Goal: Task Accomplishment & Management: Complete application form

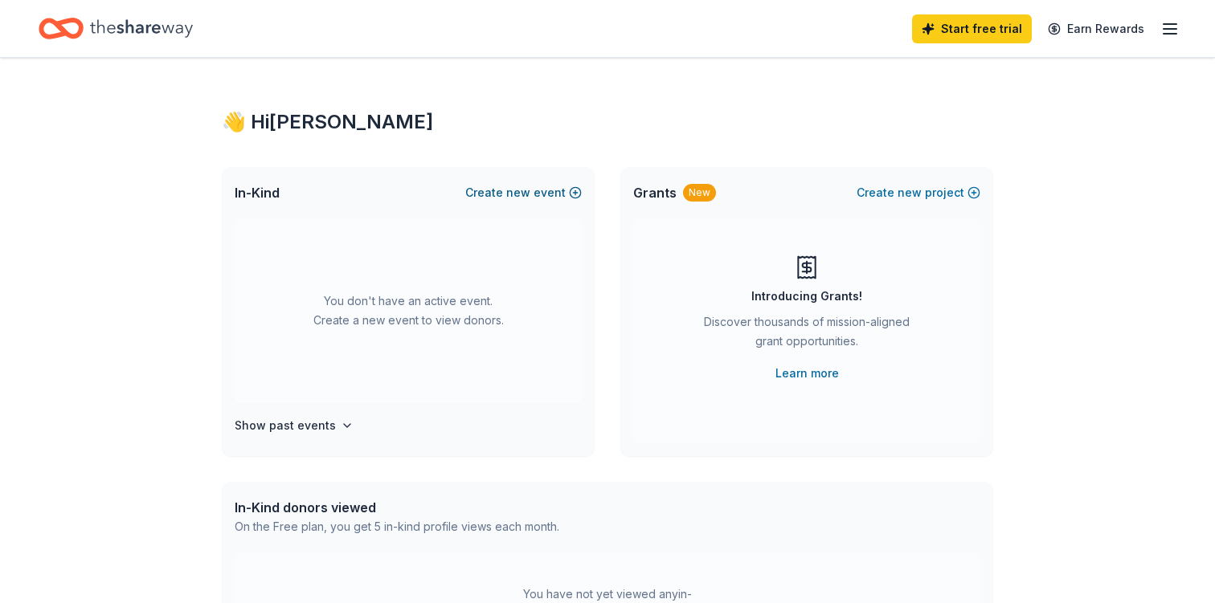
click at [495, 197] on button "Create new event" at bounding box center [523, 192] width 116 height 19
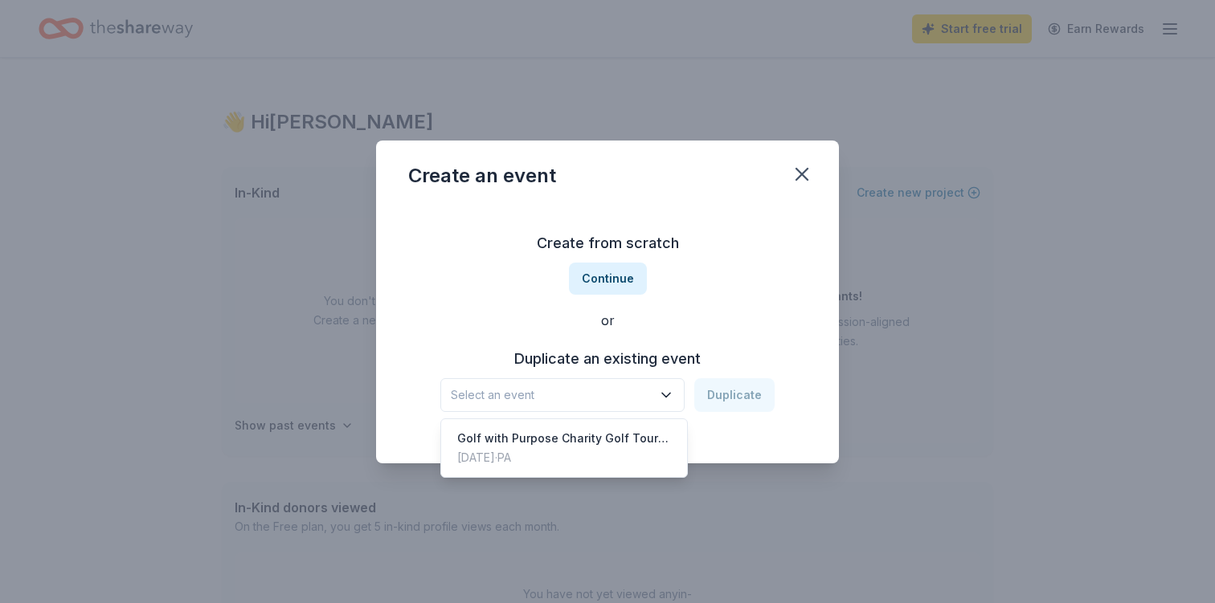
click at [660, 387] on button "Select an event" at bounding box center [562, 395] width 244 height 34
click at [635, 435] on div "Golf with Purpose Charity Golf Tournament" at bounding box center [564, 438] width 214 height 19
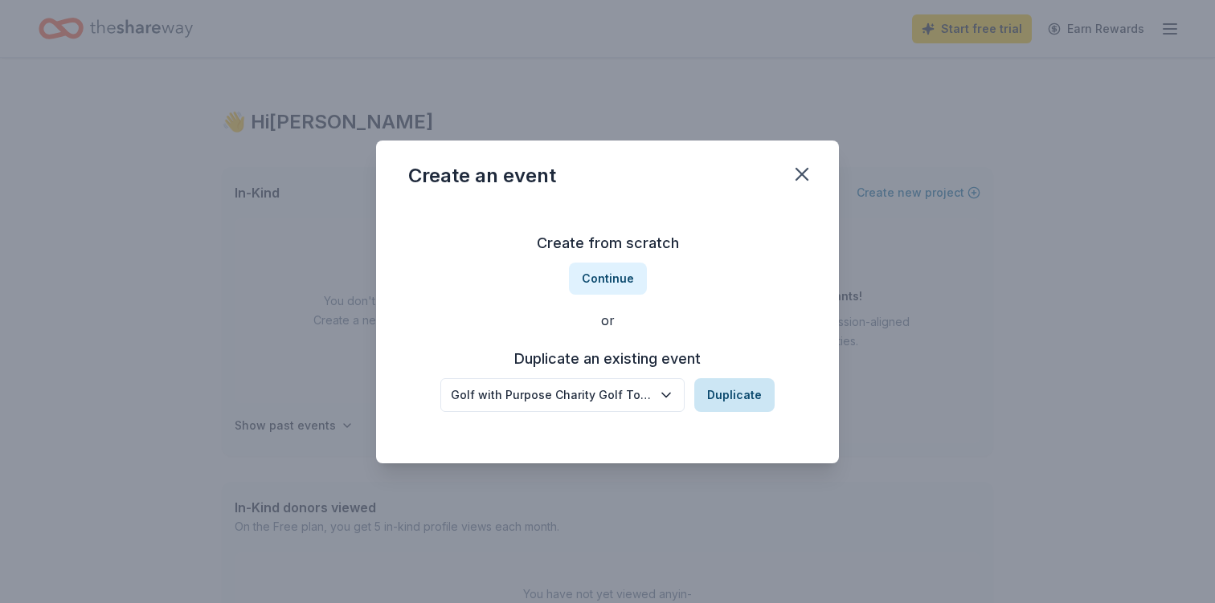
click at [729, 384] on button "Duplicate" at bounding box center [734, 395] width 80 height 34
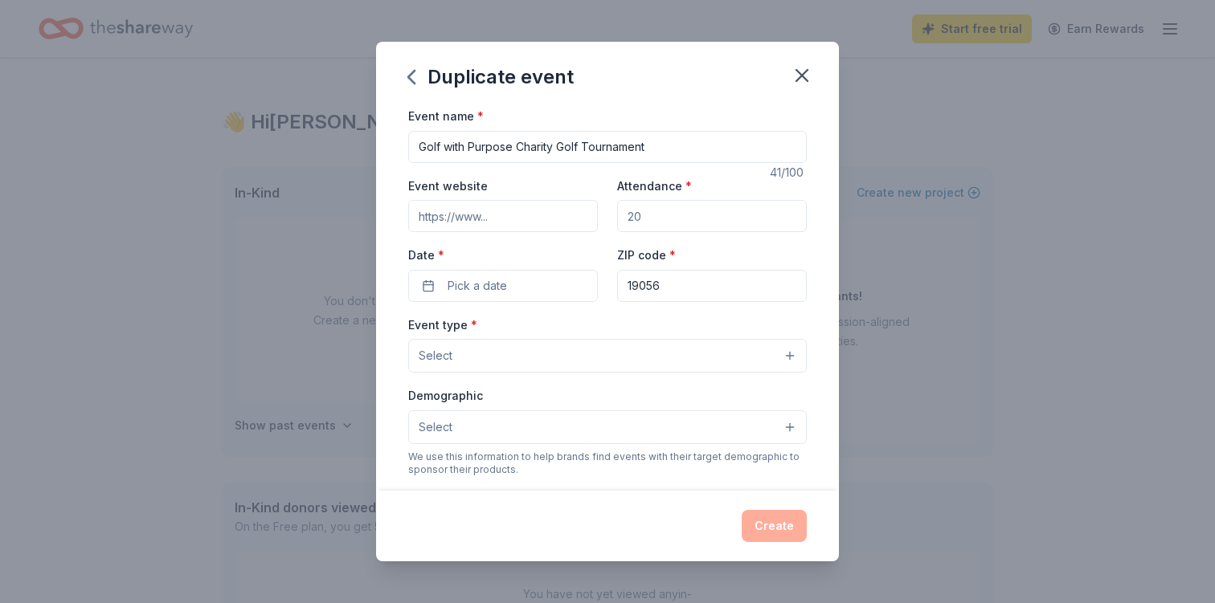
click at [646, 221] on input "Attendance *" at bounding box center [712, 216] width 190 height 32
type input "120"
click at [538, 280] on button "Pick a date" at bounding box center [503, 286] width 190 height 32
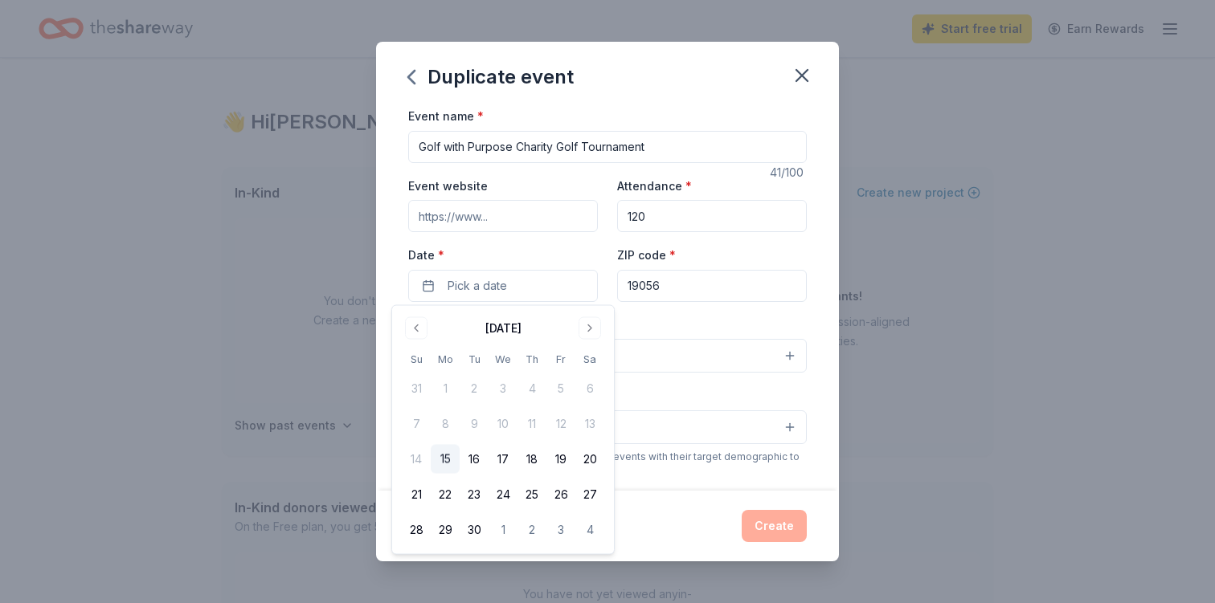
click at [596, 314] on div "[DATE] Su Mo Tu We Th Fr Sa 31 1 2 3 4 5 6 7 8 9 10 11 12 13 14 15 16 17 18 19 …" at bounding box center [503, 430] width 222 height 248
click at [595, 321] on button "Go to next month" at bounding box center [589, 328] width 22 height 22
click at [446, 458] on button "13" at bounding box center [445, 459] width 29 height 29
click at [684, 316] on div "Event type * Select" at bounding box center [607, 344] width 398 height 59
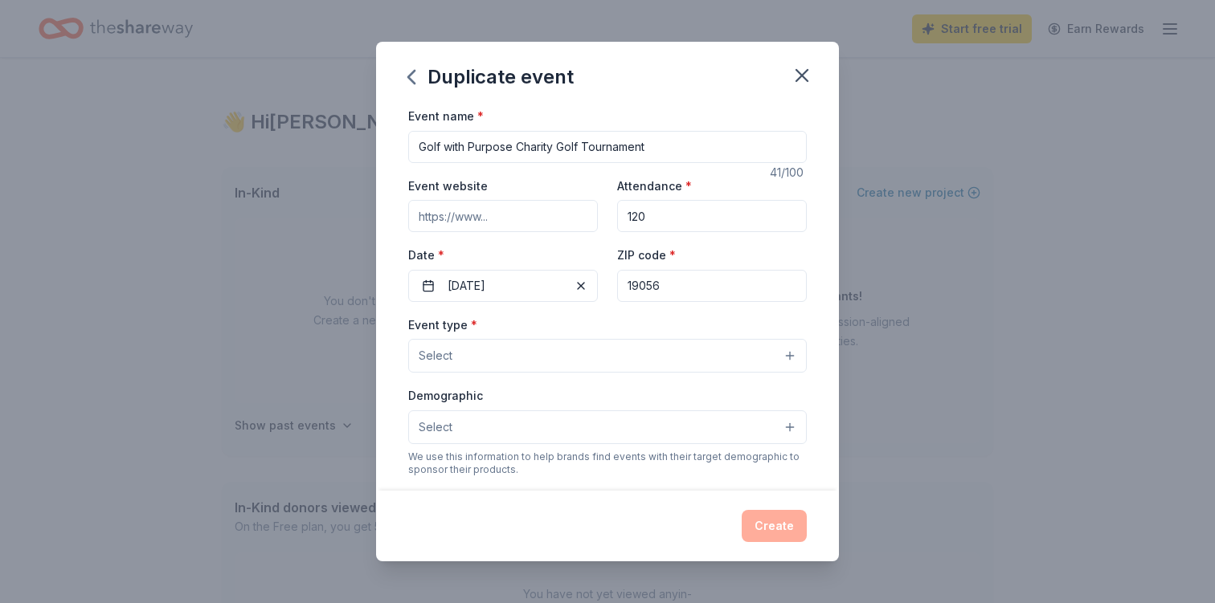
click at [675, 284] on input "19056" at bounding box center [712, 286] width 190 height 32
type input "1"
type input "18940"
click at [627, 351] on button "Select" at bounding box center [607, 356] width 398 height 34
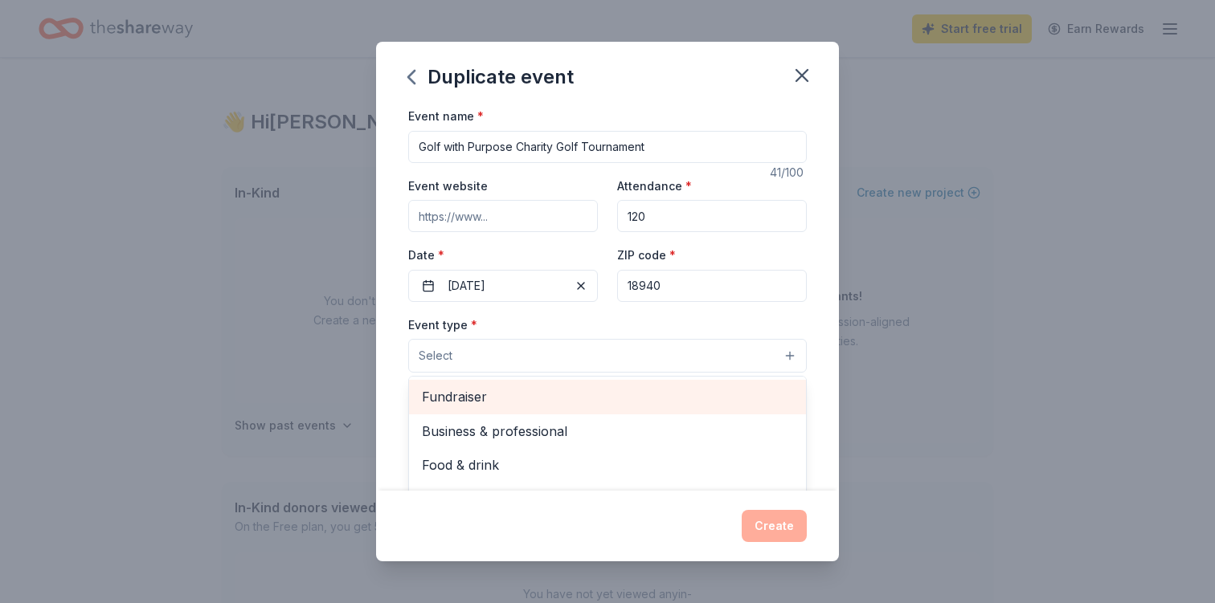
click at [592, 393] on span "Fundraiser" at bounding box center [607, 396] width 371 height 21
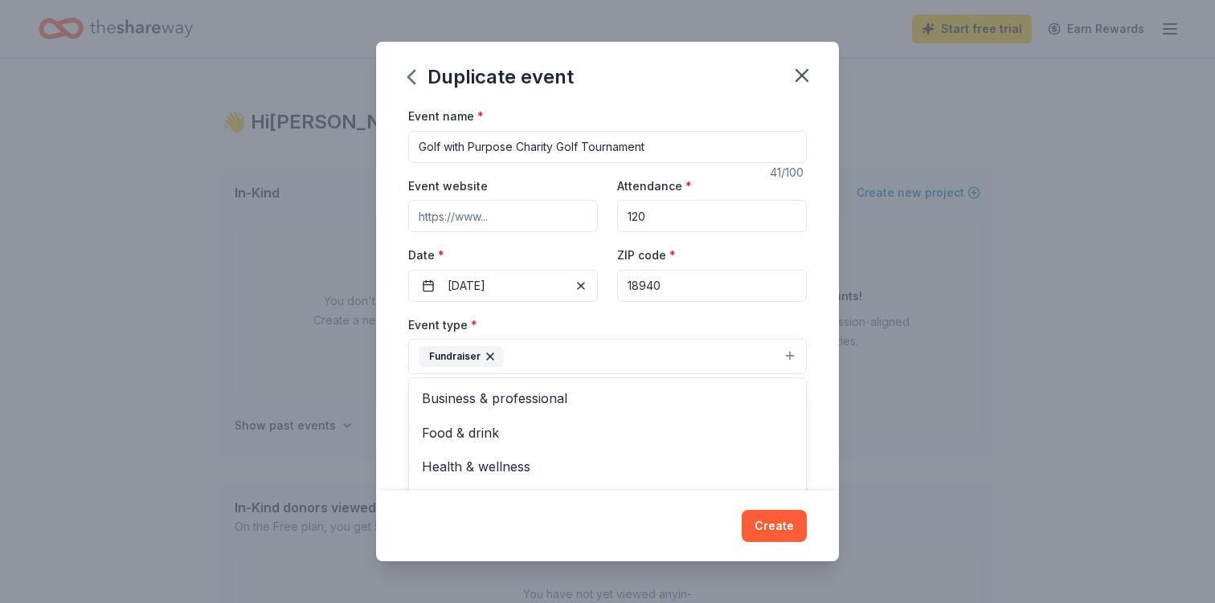
click at [599, 327] on div "Event type * Fundraiser Business & professional Food & drink Health & wellness …" at bounding box center [607, 345] width 398 height 60
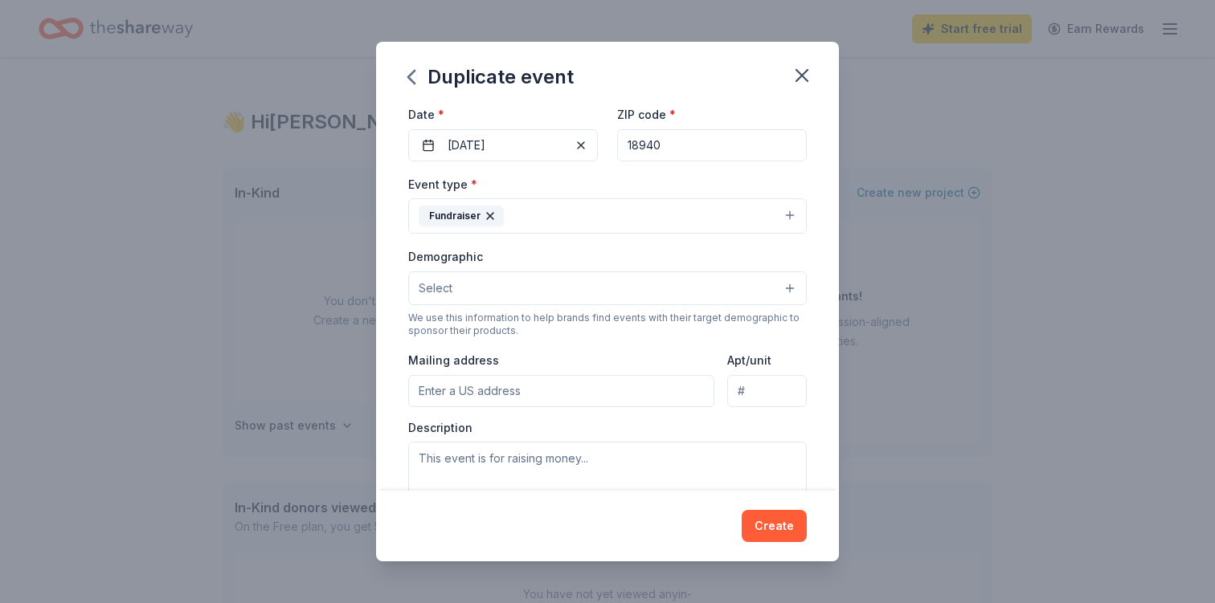
scroll to position [149, 0]
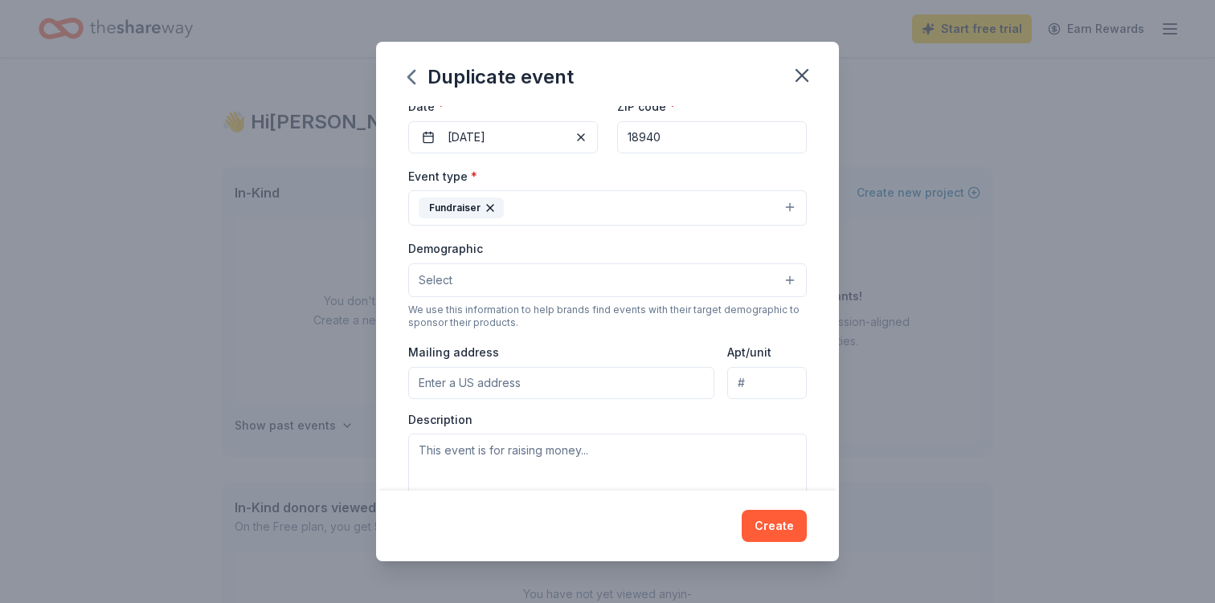
click at [590, 210] on button "Fundraiser" at bounding box center [607, 207] width 398 height 35
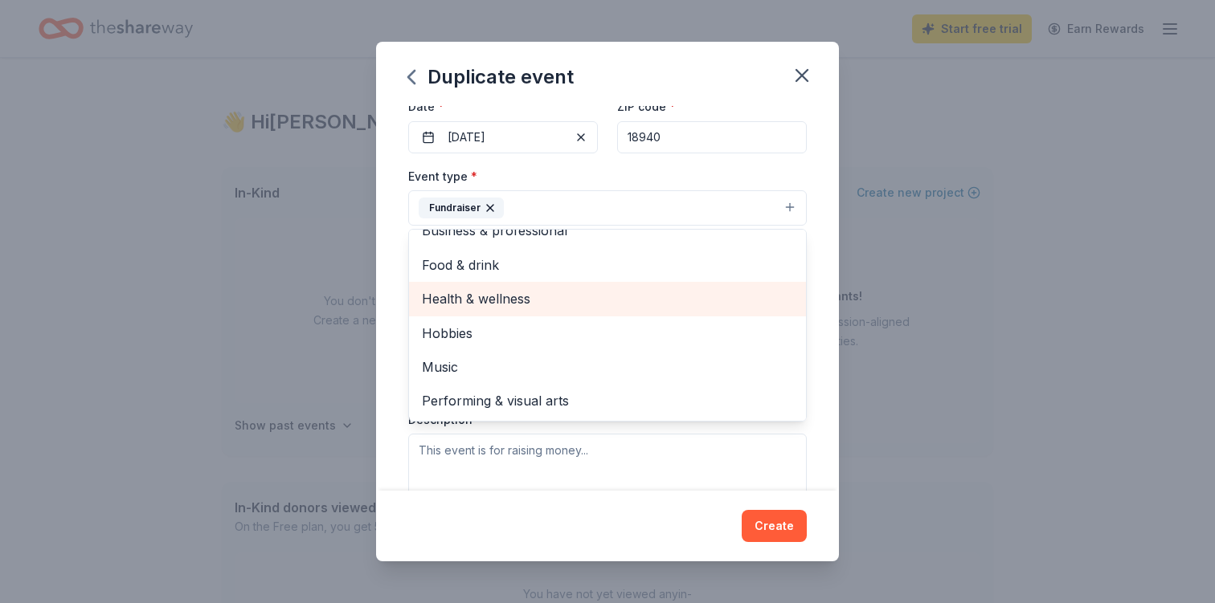
scroll to position [0, 0]
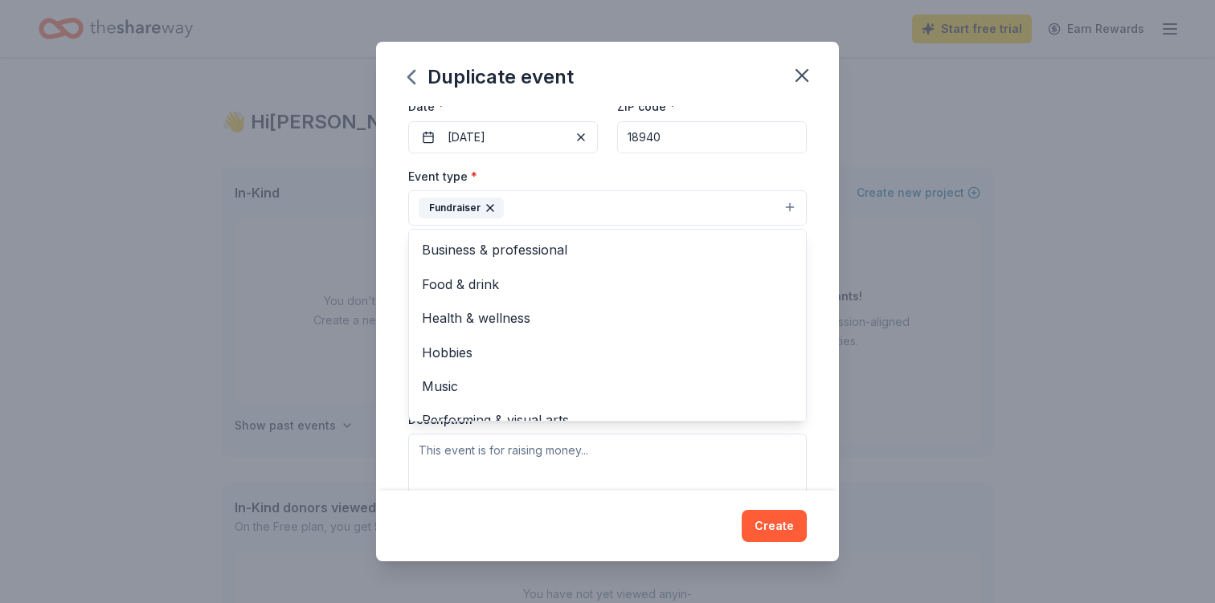
click at [595, 171] on div "Event type * Fundraiser Business & professional Food & drink Health & wellness …" at bounding box center [607, 196] width 398 height 60
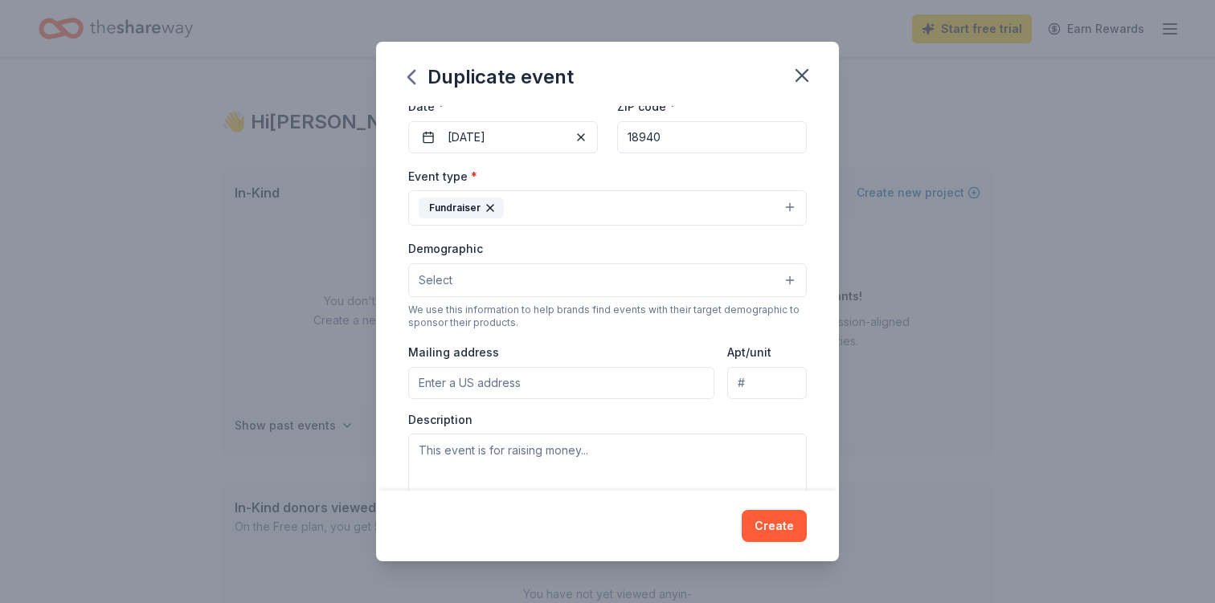
click at [550, 283] on button "Select" at bounding box center [607, 281] width 398 height 34
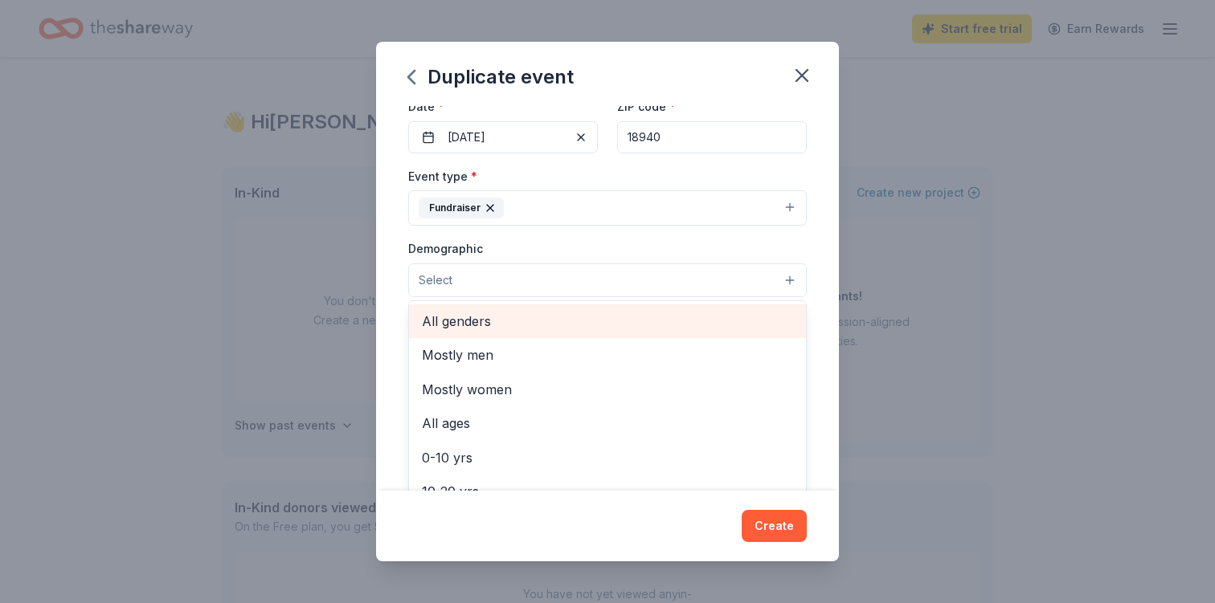
click at [526, 321] on span "All genders" at bounding box center [607, 321] width 371 height 21
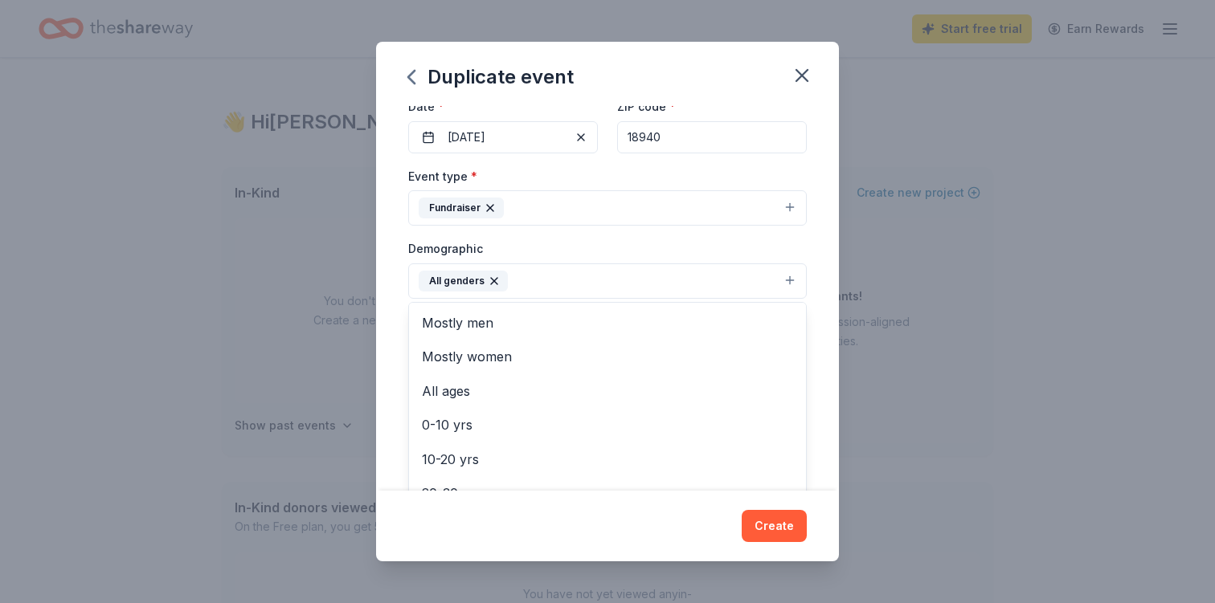
click at [493, 280] on icon "button" at bounding box center [494, 281] width 6 height 6
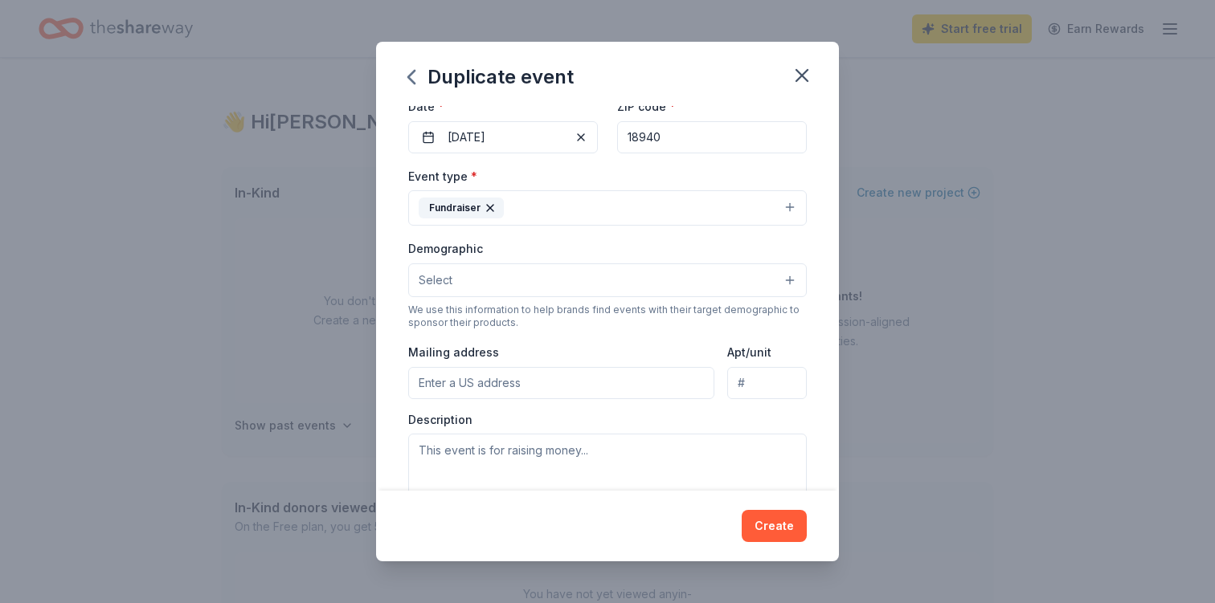
click at [493, 280] on button "Select" at bounding box center [607, 281] width 398 height 34
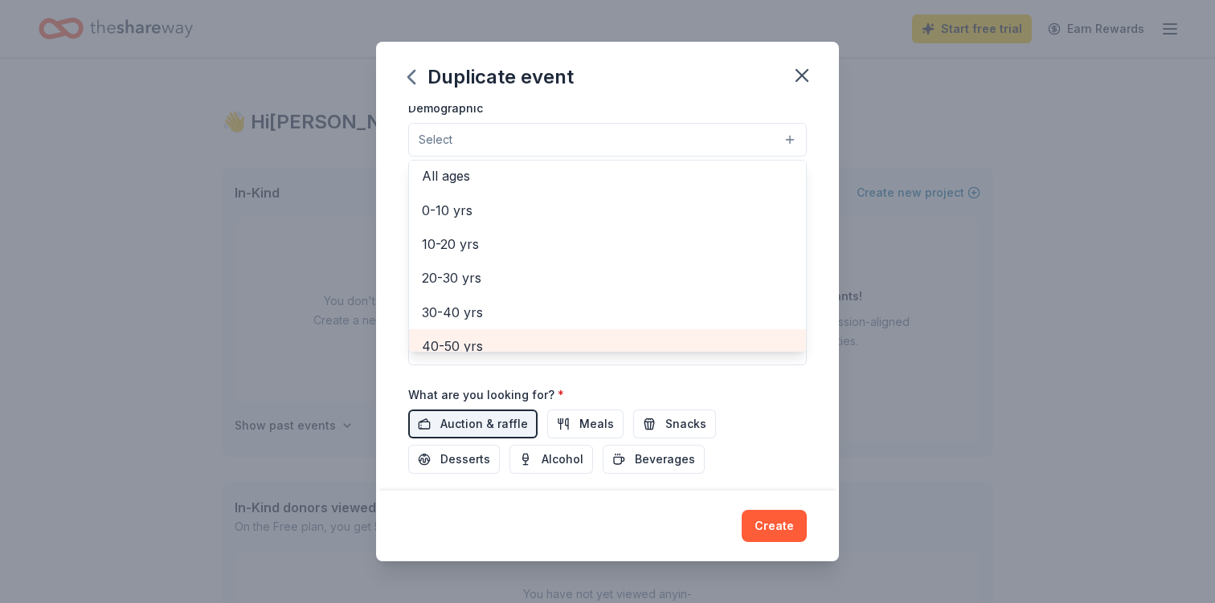
scroll to position [95, 0]
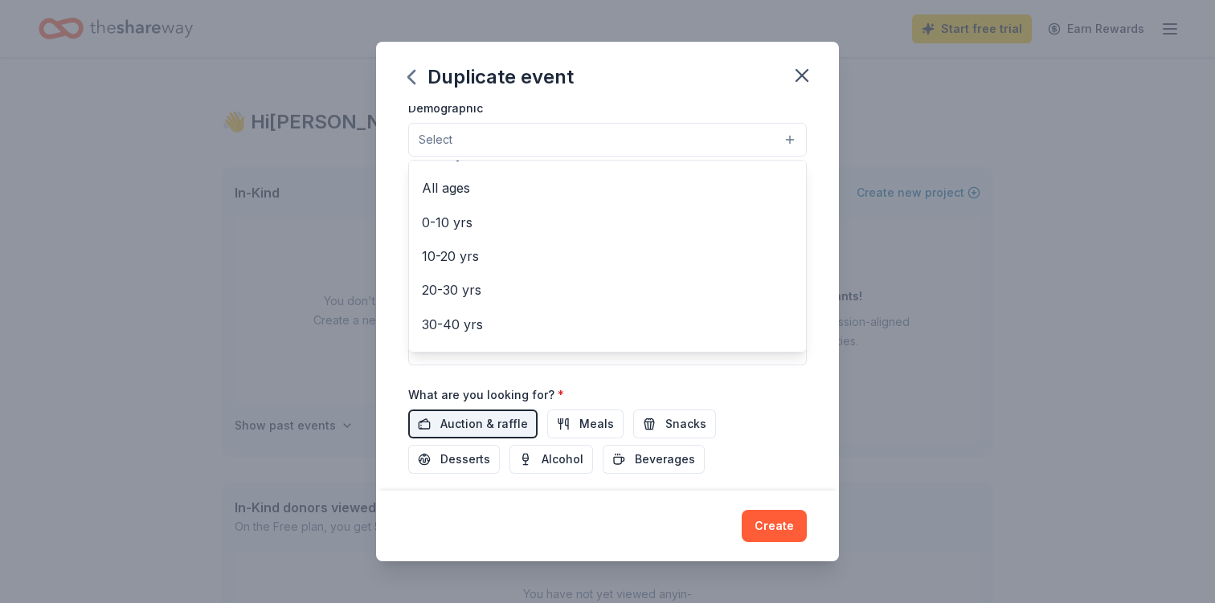
click at [400, 345] on div "Event name * Golf with Purpose Charity Golf Tournament 41 /100 Event website At…" at bounding box center [607, 298] width 463 height 385
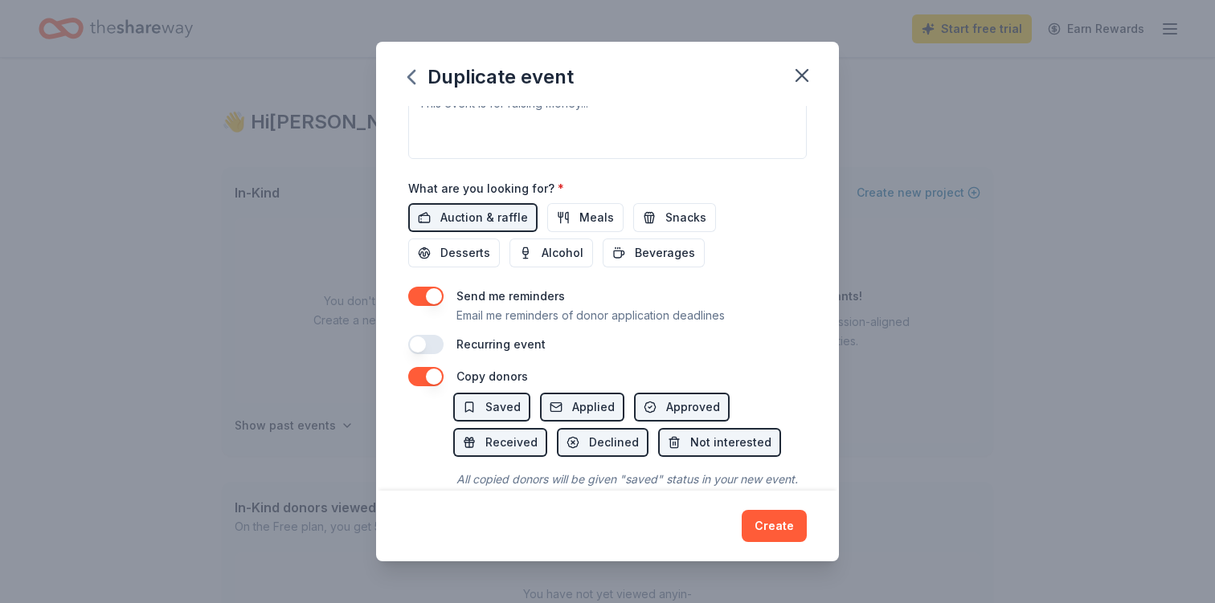
scroll to position [541, 0]
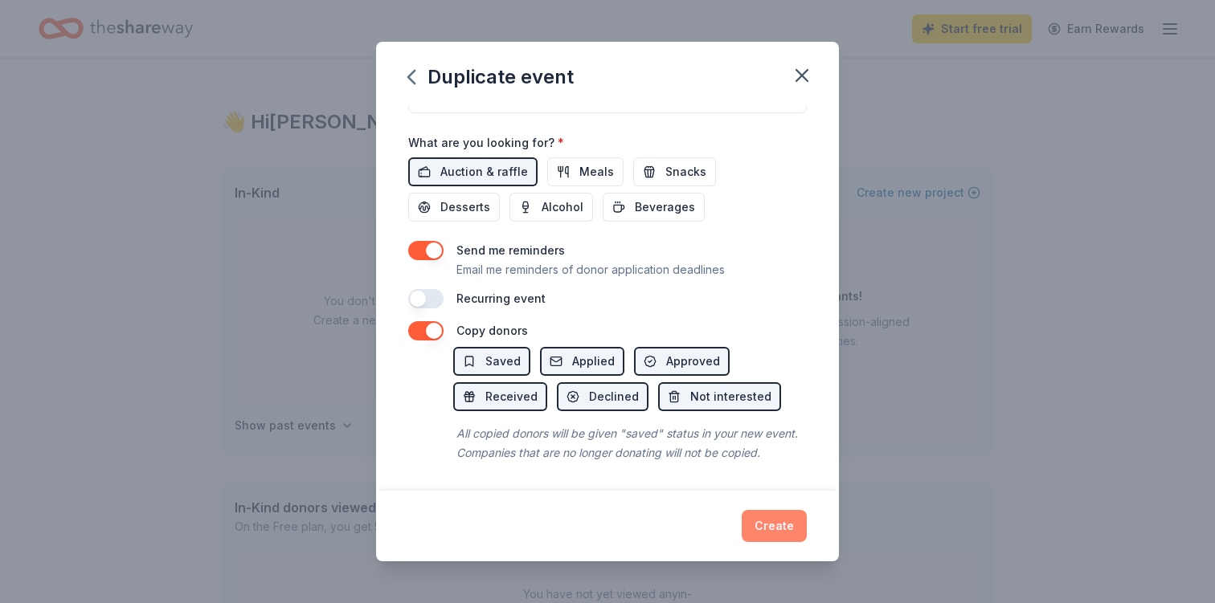
click at [783, 521] on button "Create" at bounding box center [774, 526] width 65 height 32
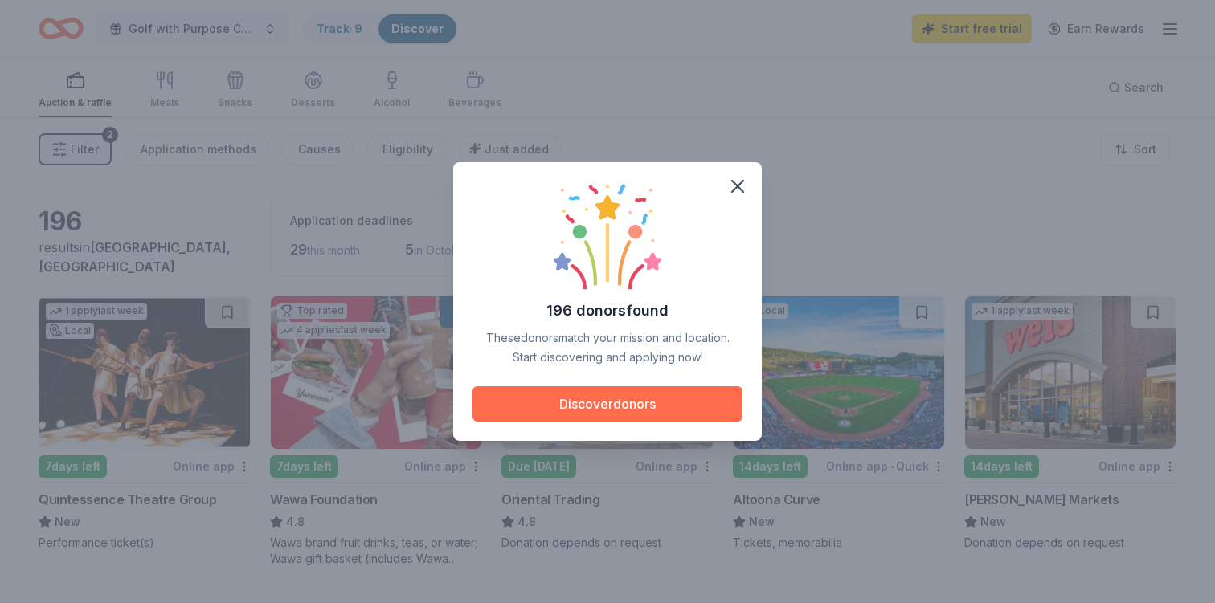
click at [588, 404] on button "Discover donors" at bounding box center [607, 403] width 270 height 35
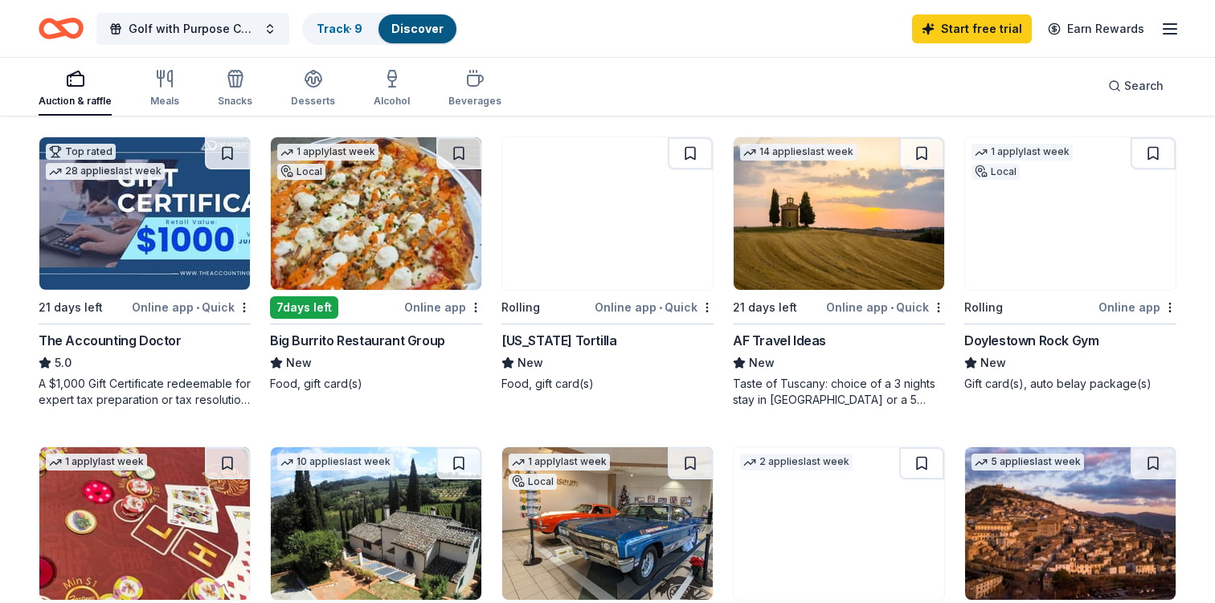
scroll to position [452, 0]
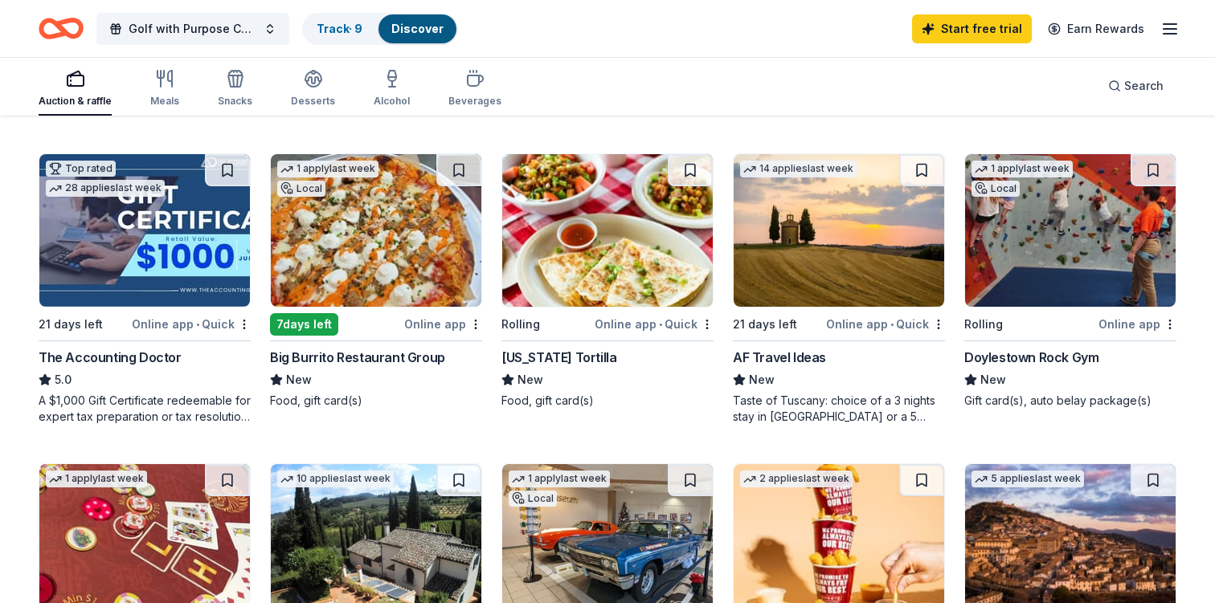
click at [1026, 248] on img at bounding box center [1070, 230] width 210 height 153
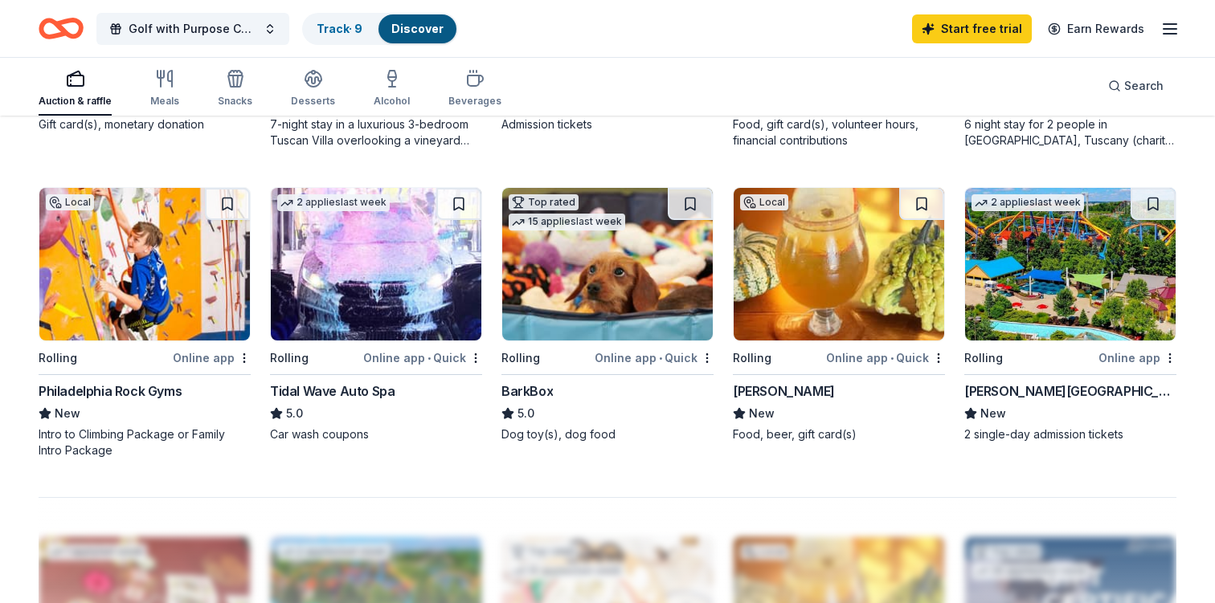
scroll to position [1073, 0]
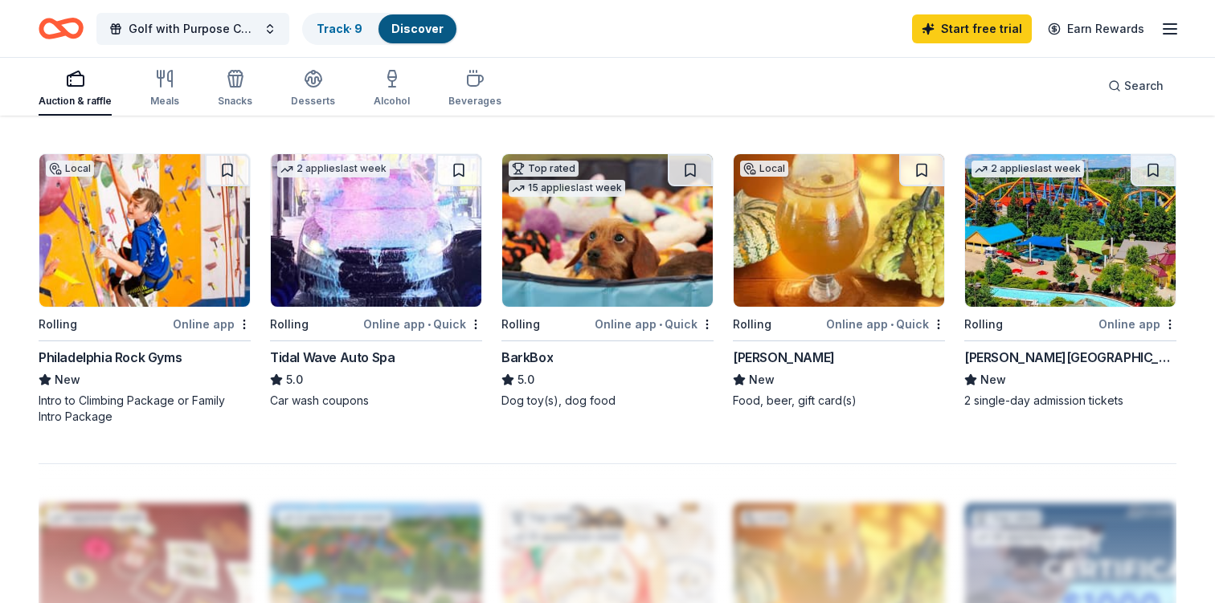
click at [204, 239] on img at bounding box center [144, 230] width 210 height 153
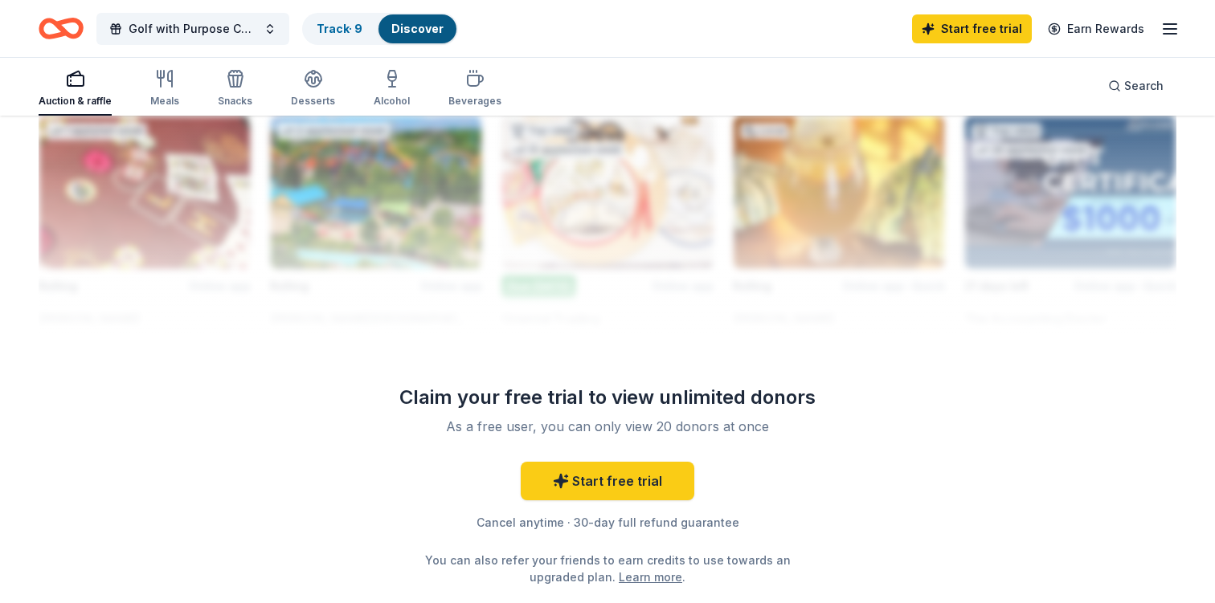
scroll to position [1458, 0]
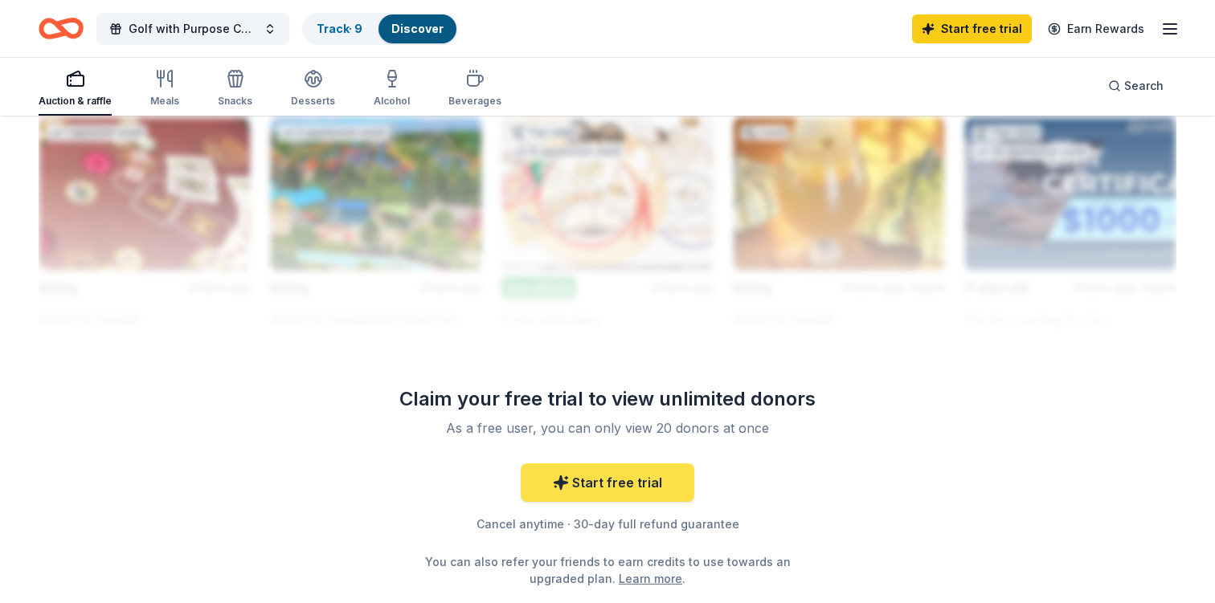
click at [604, 485] on link "Start free trial" at bounding box center [608, 483] width 174 height 39
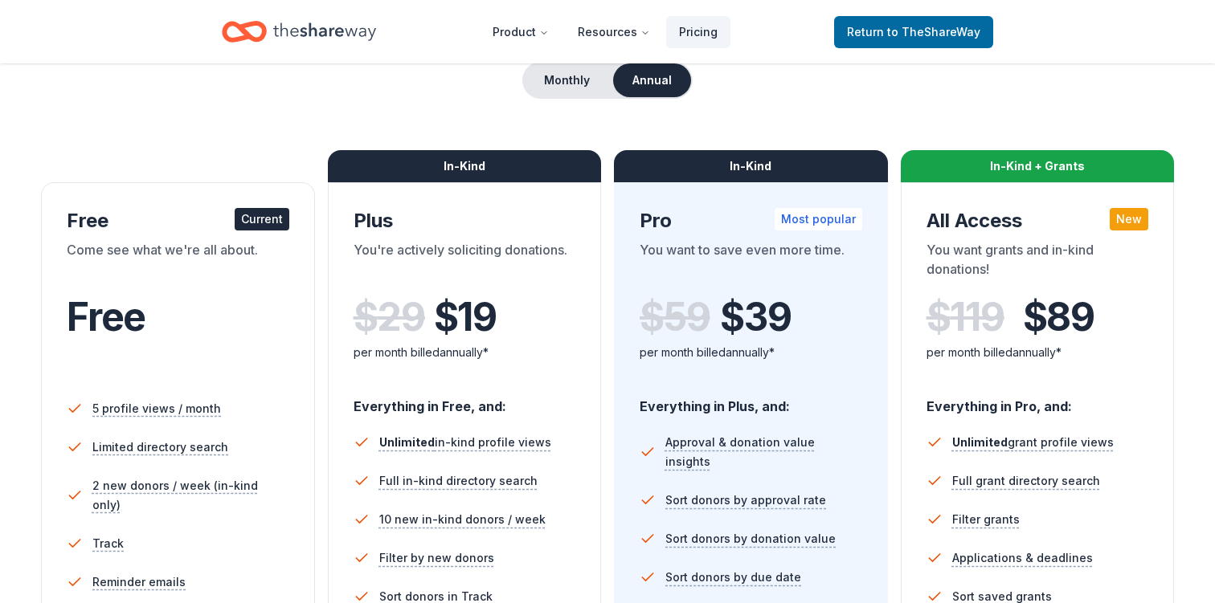
scroll to position [109, 0]
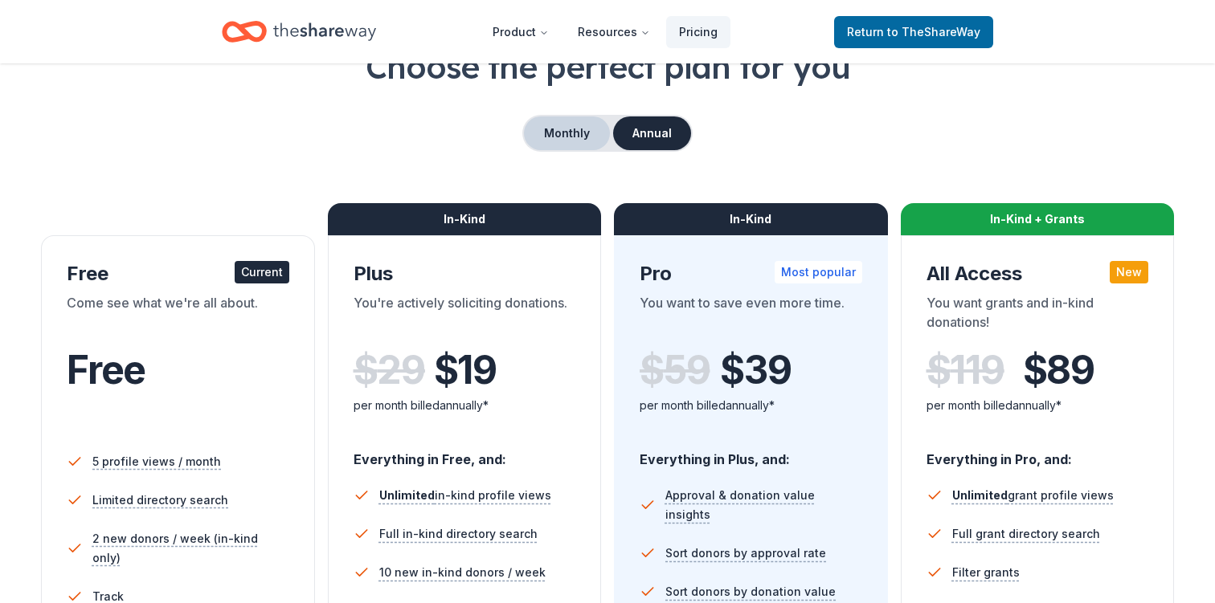
click at [566, 128] on button "Monthly" at bounding box center [567, 133] width 86 height 34
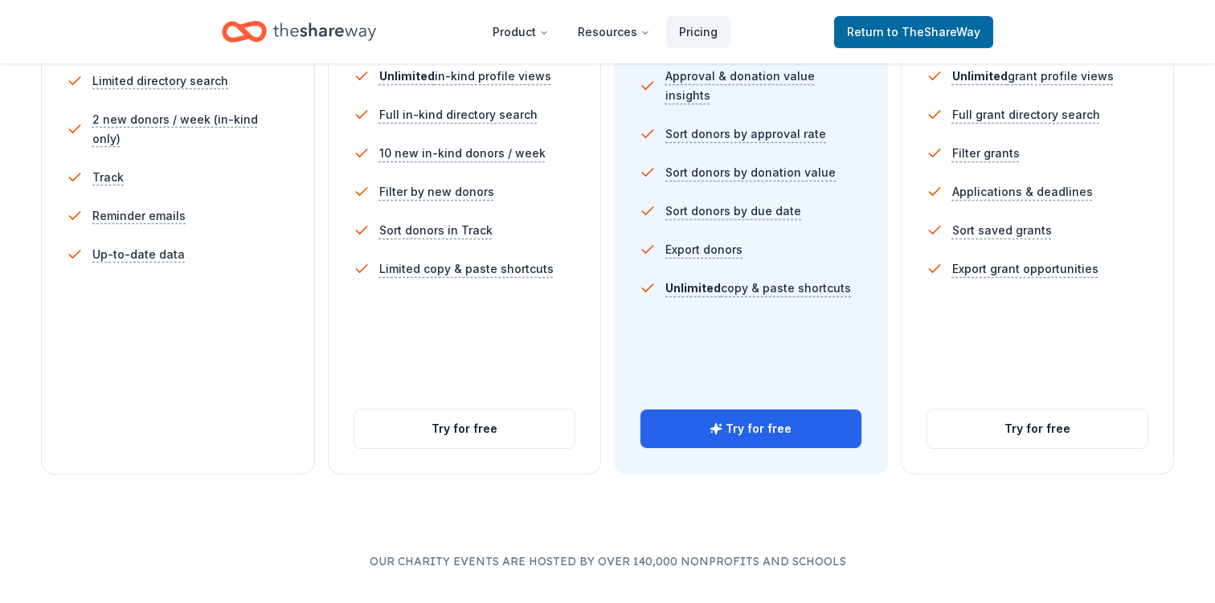
scroll to position [528, 0]
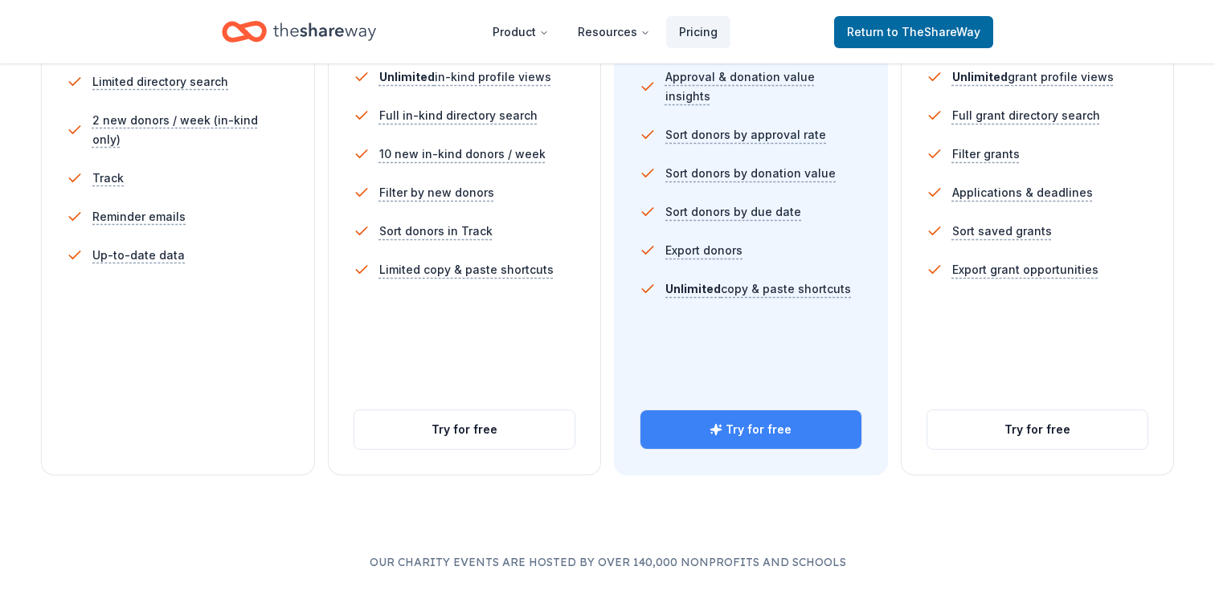
click at [758, 437] on button "Try for free" at bounding box center [750, 430] width 221 height 39
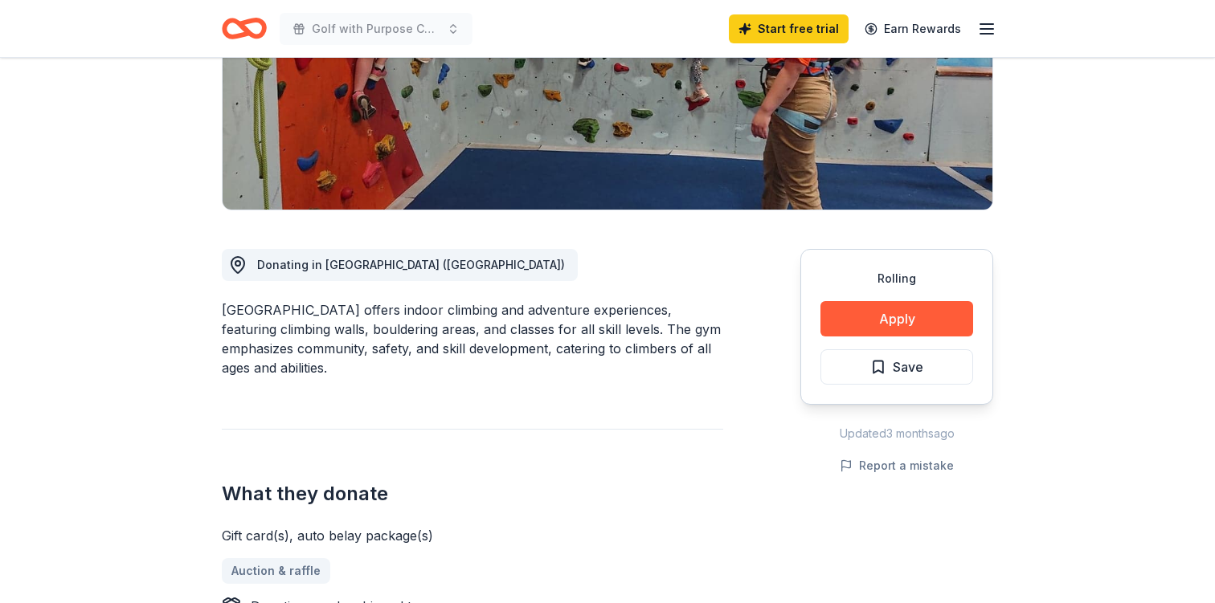
scroll to position [279, 0]
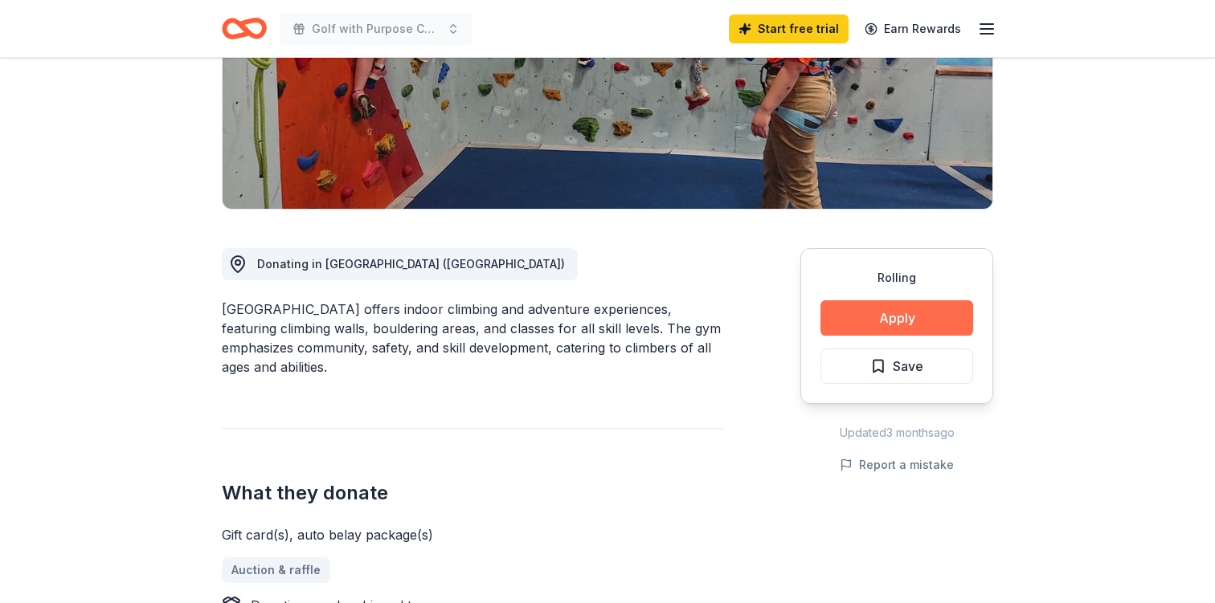
click at [865, 333] on button "Apply" at bounding box center [896, 317] width 153 height 35
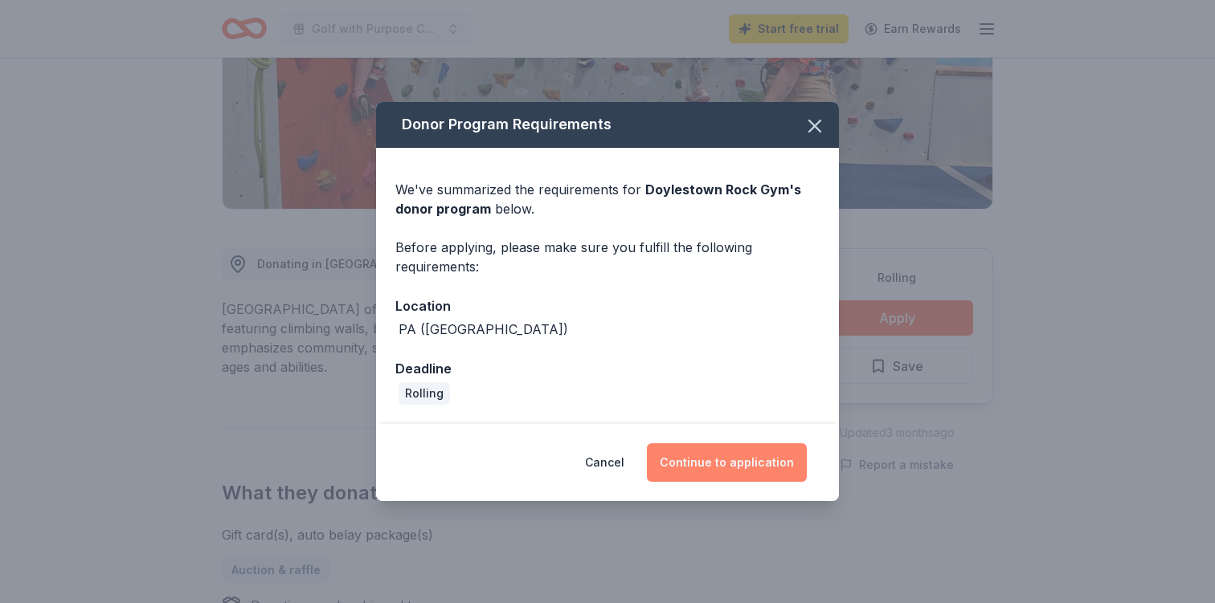
click at [725, 454] on button "Continue to application" at bounding box center [727, 462] width 160 height 39
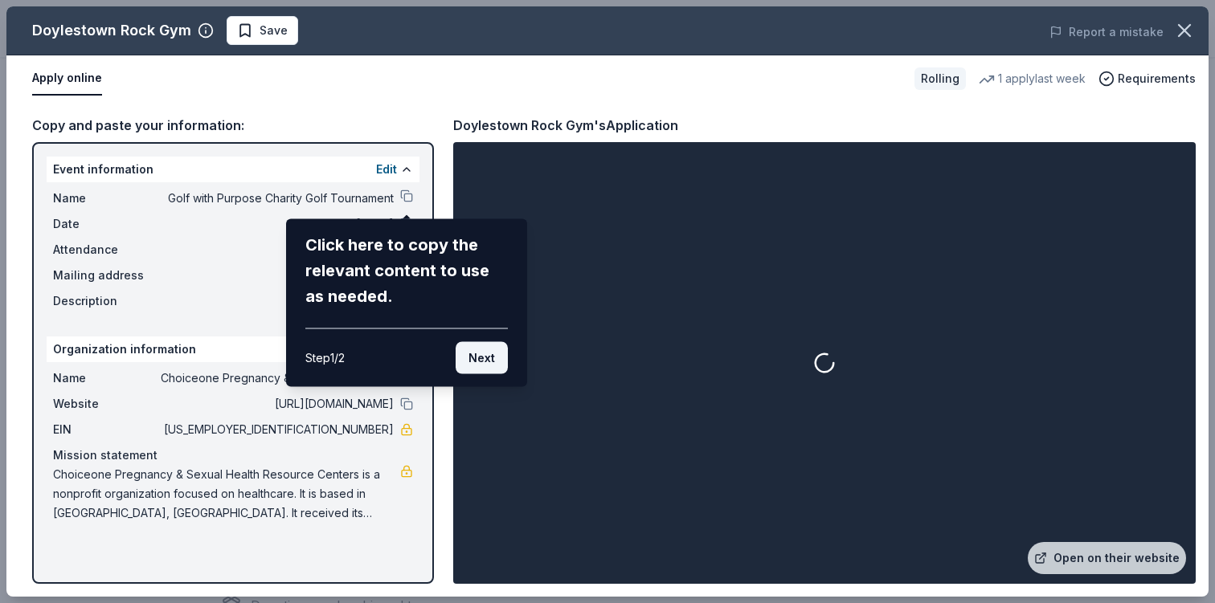
click at [488, 358] on button "Next" at bounding box center [482, 358] width 52 height 32
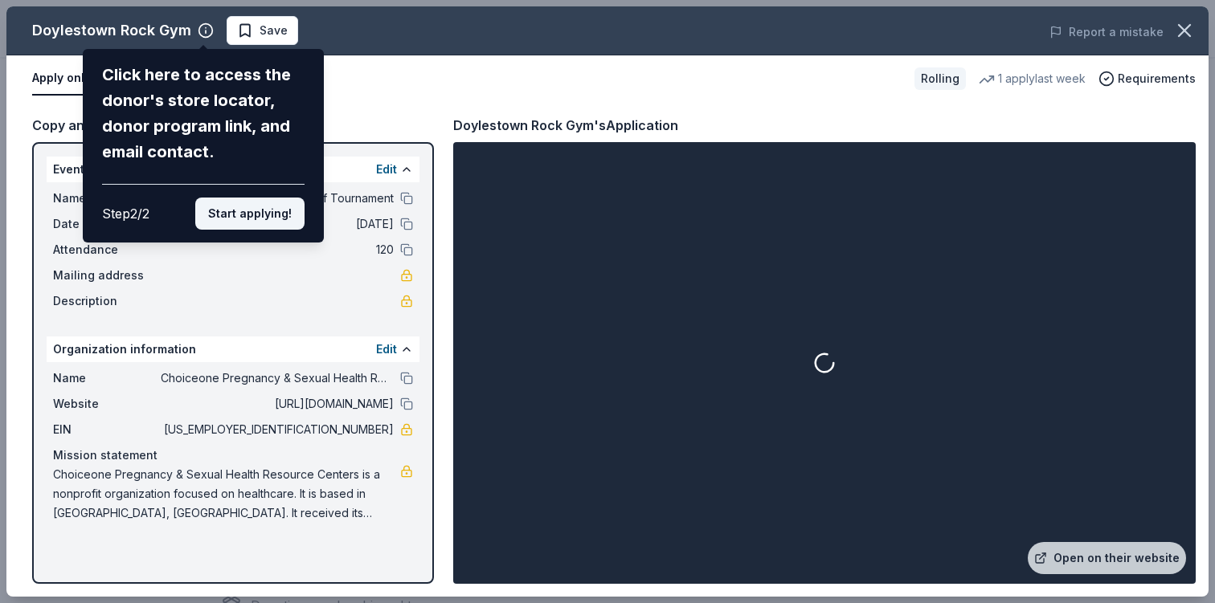
click at [293, 219] on button "Start applying!" at bounding box center [249, 214] width 109 height 32
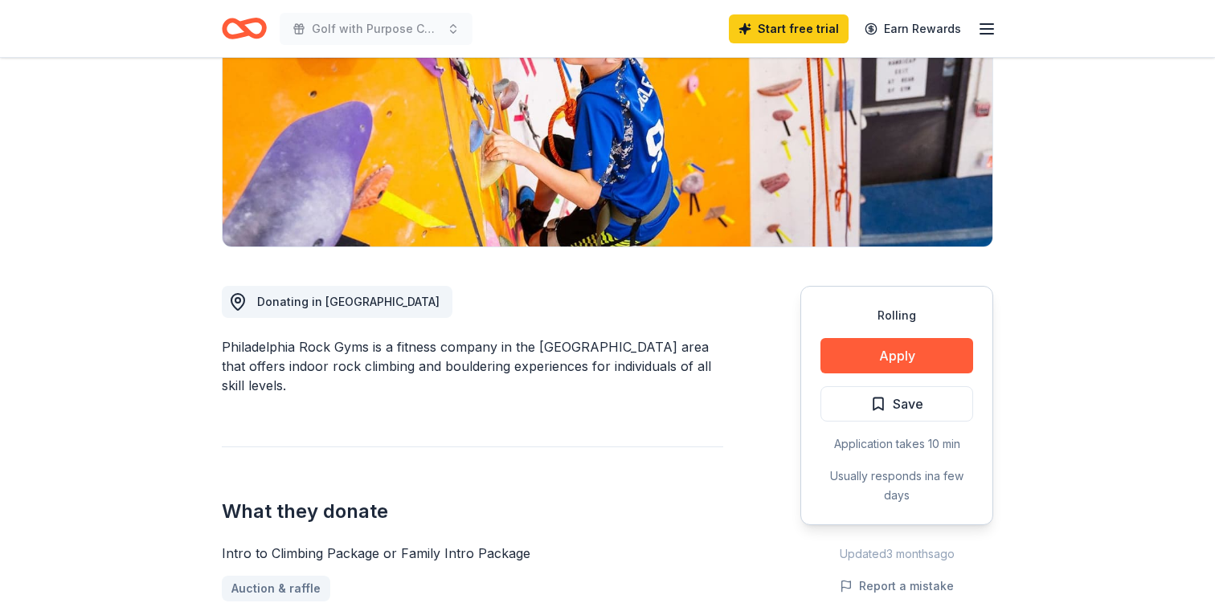
scroll to position [261, 0]
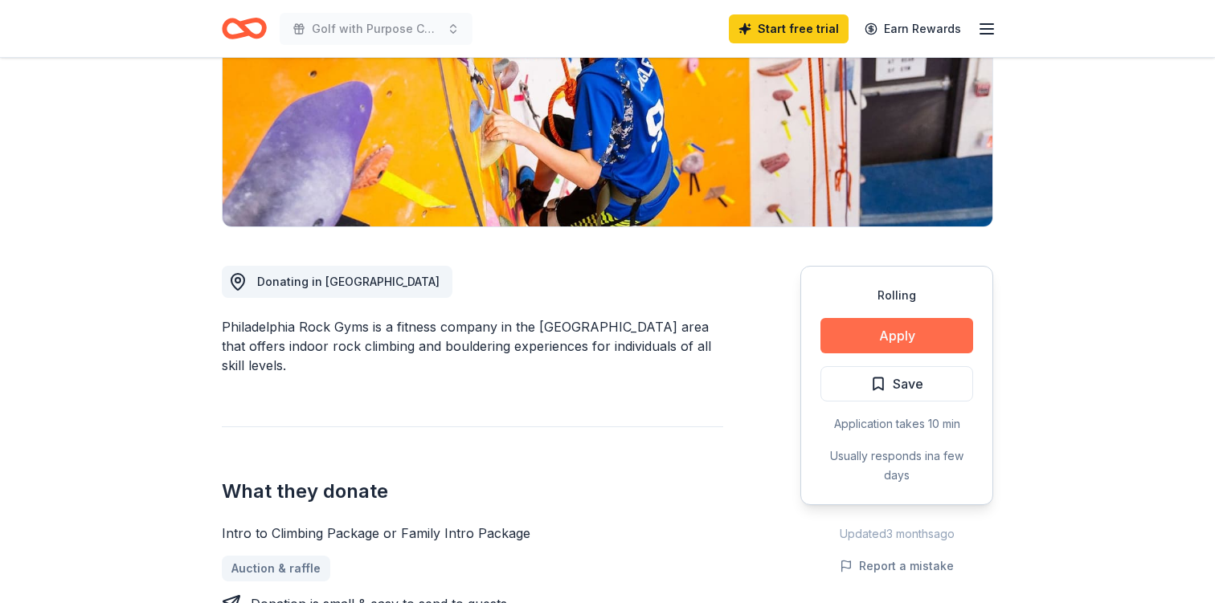
click at [866, 333] on button "Apply" at bounding box center [896, 335] width 153 height 35
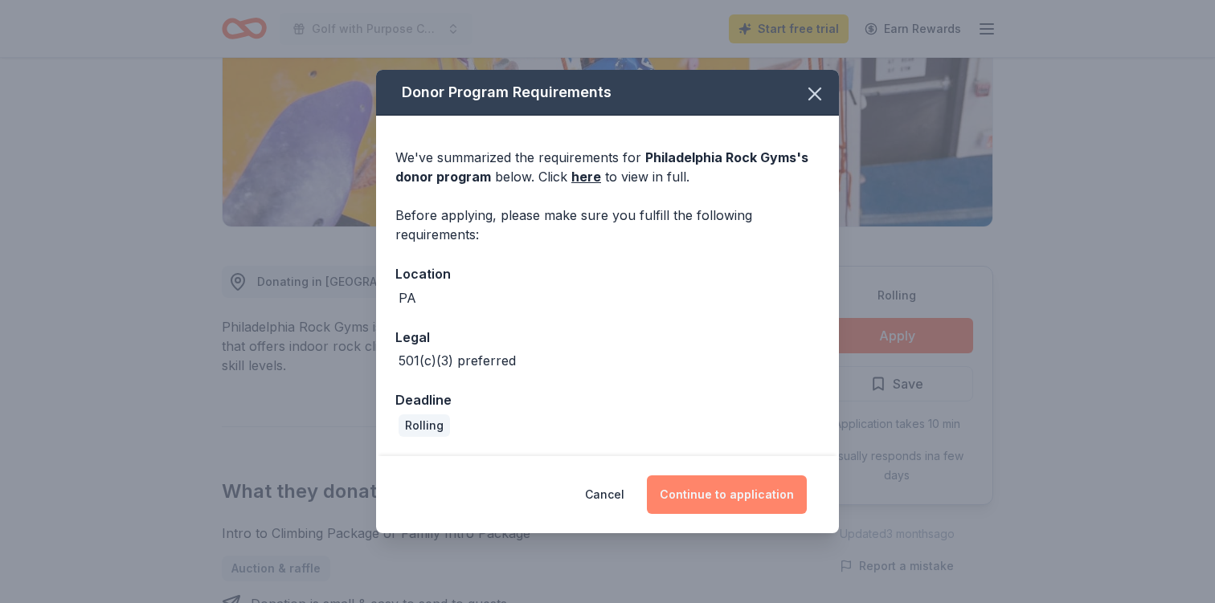
click at [718, 489] on button "Continue to application" at bounding box center [727, 495] width 160 height 39
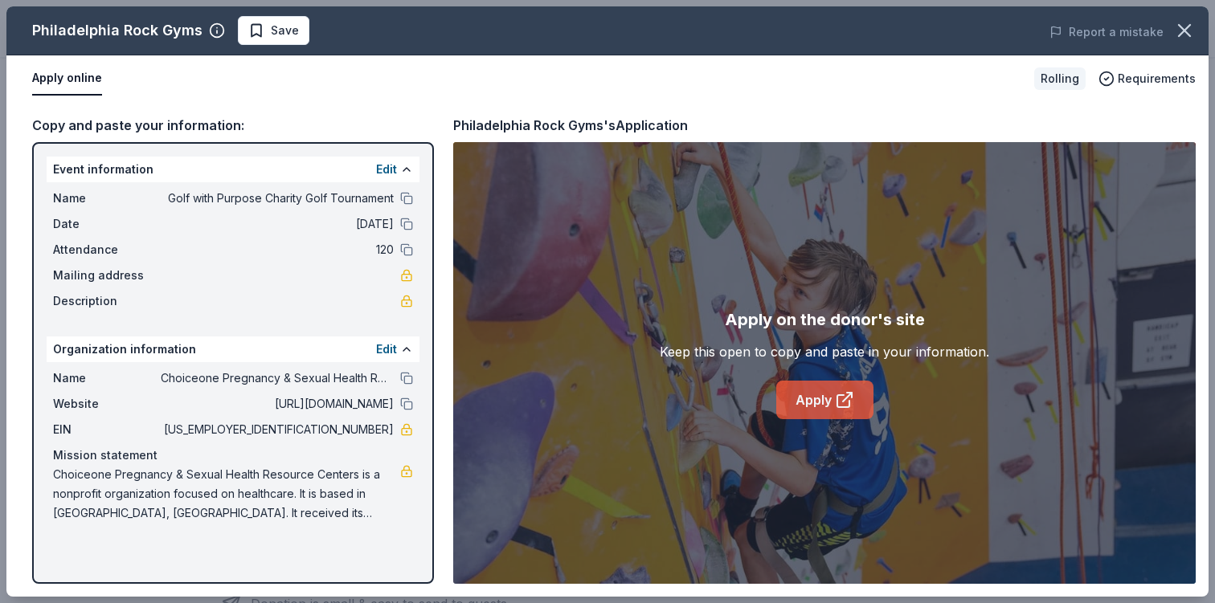
click at [826, 397] on link "Apply" at bounding box center [824, 400] width 97 height 39
click at [1175, 28] on icon "button" at bounding box center [1184, 30] width 22 height 22
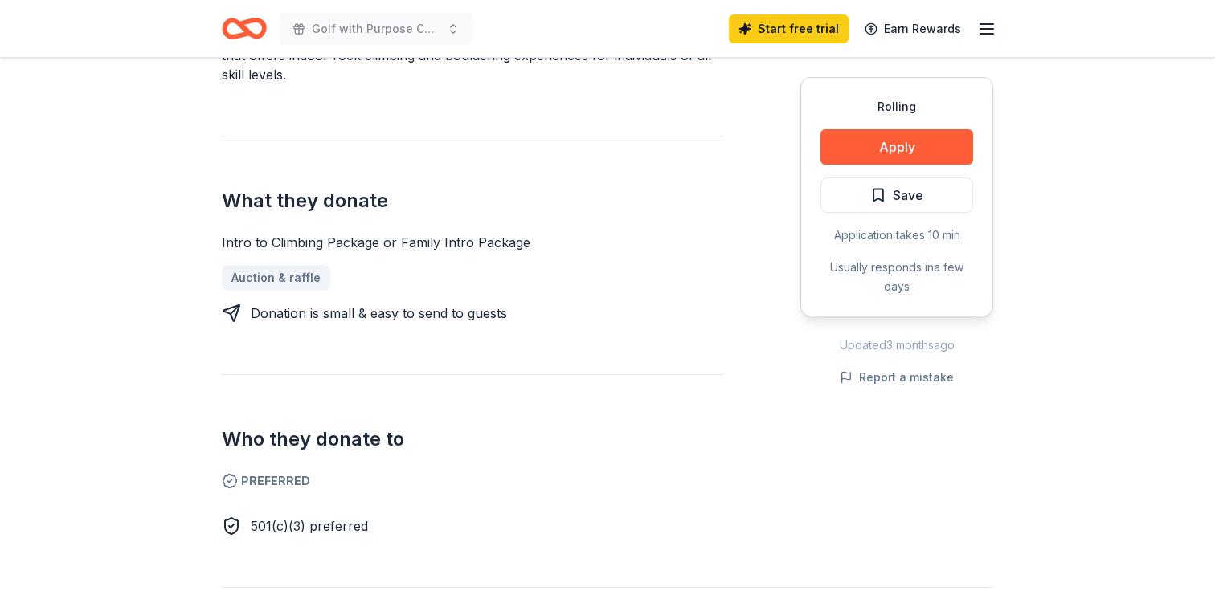
scroll to position [0, 0]
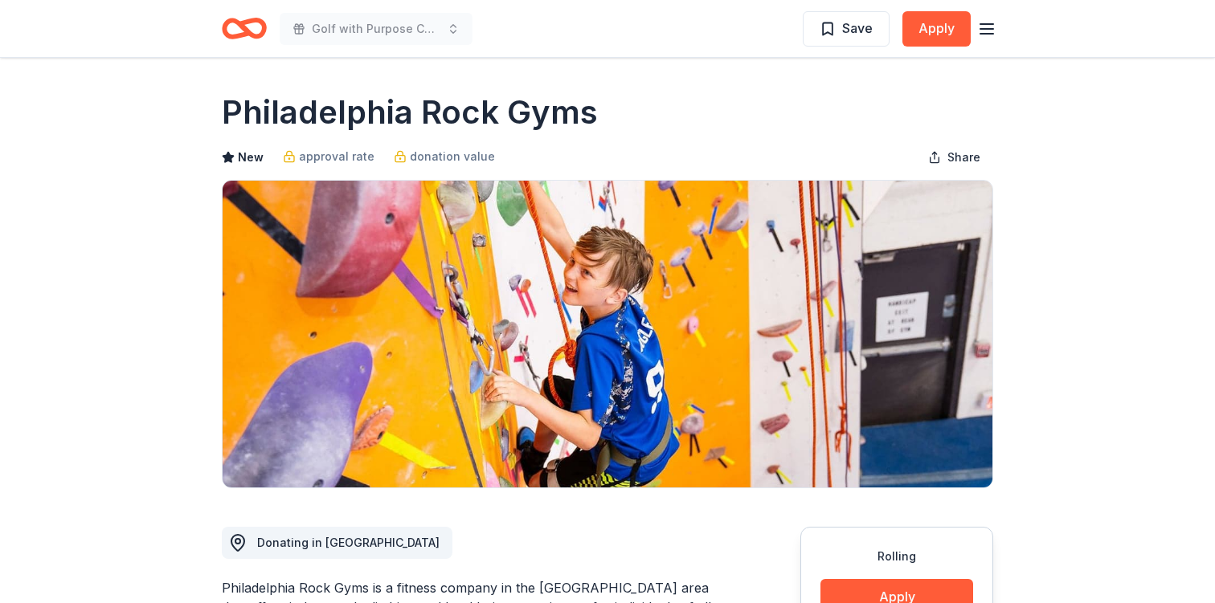
click at [247, 20] on icon "Home" at bounding box center [251, 28] width 25 height 16
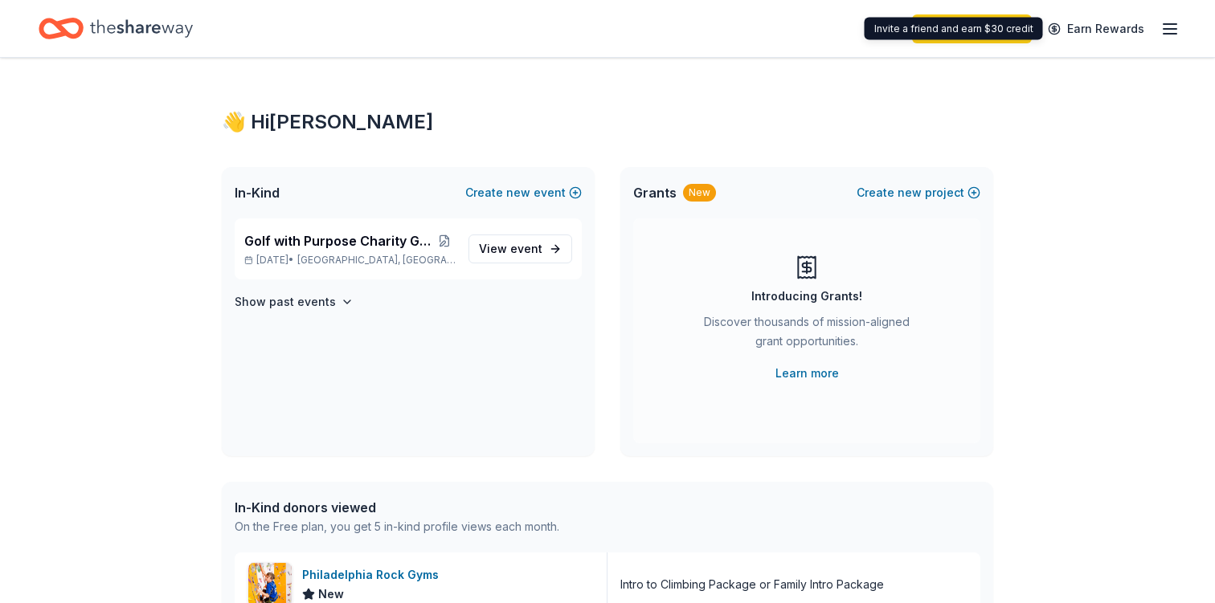
click at [1161, 22] on icon "button" at bounding box center [1169, 28] width 19 height 19
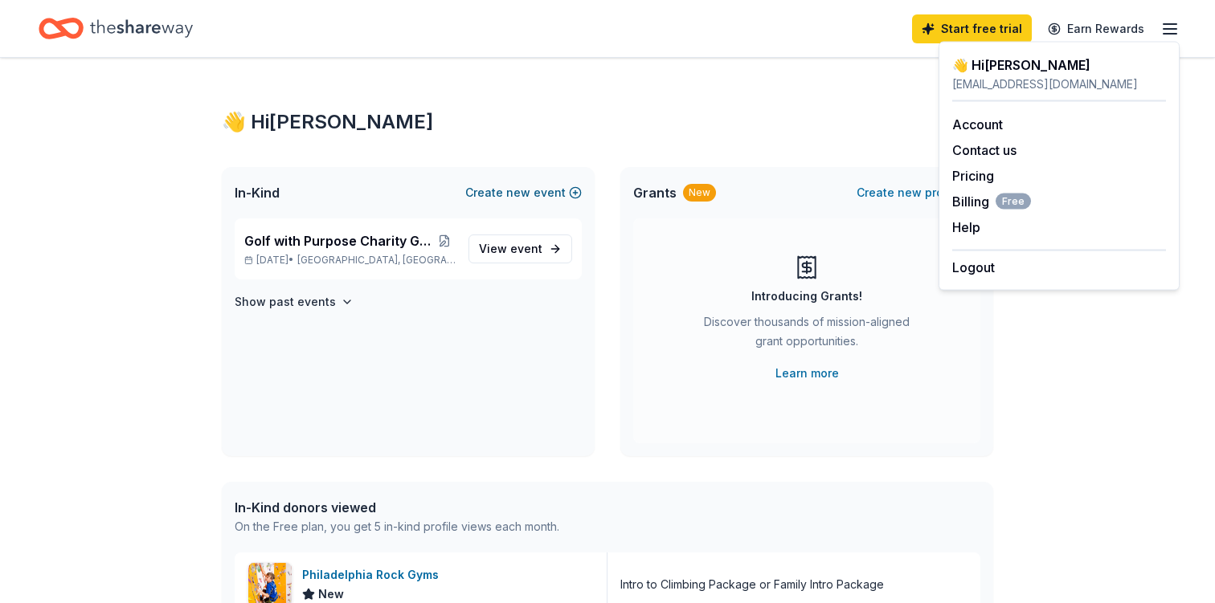
click at [538, 201] on button "Create new event" at bounding box center [523, 192] width 116 height 19
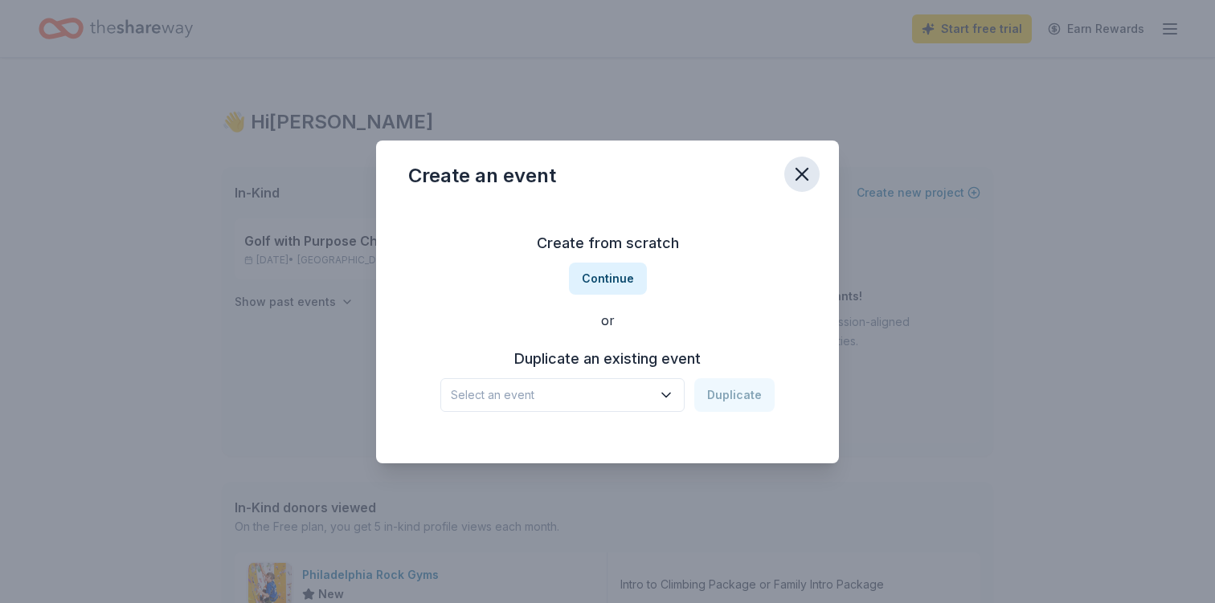
click at [800, 172] on icon "button" at bounding box center [801, 174] width 11 height 11
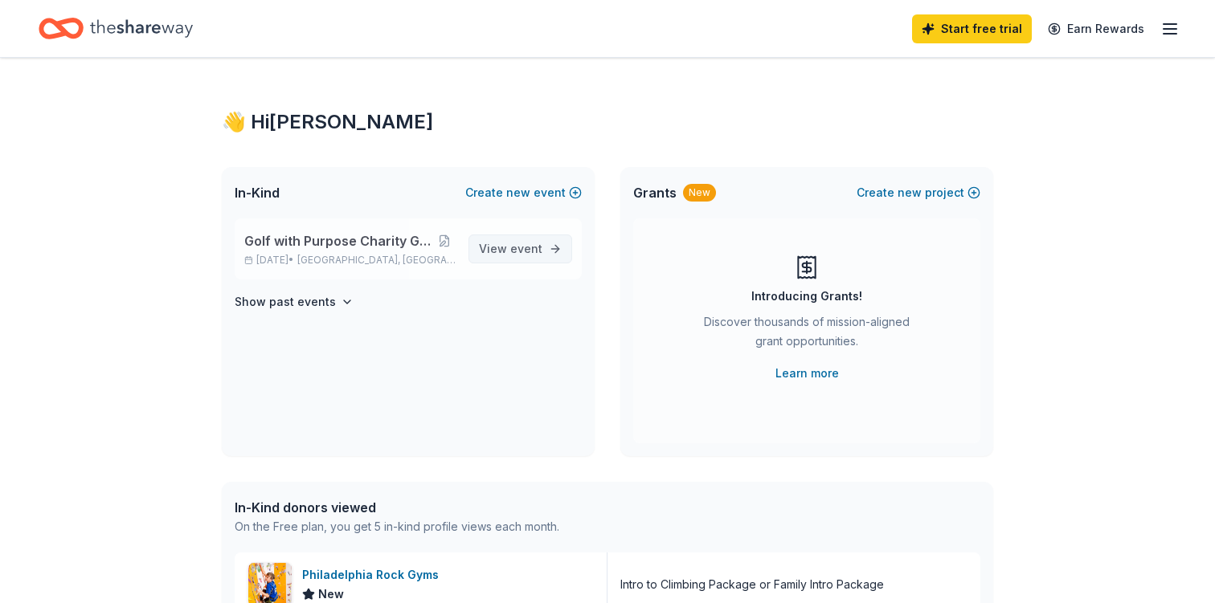
click at [539, 247] on span "event" at bounding box center [526, 249] width 32 height 14
